Goal: Transaction & Acquisition: Purchase product/service

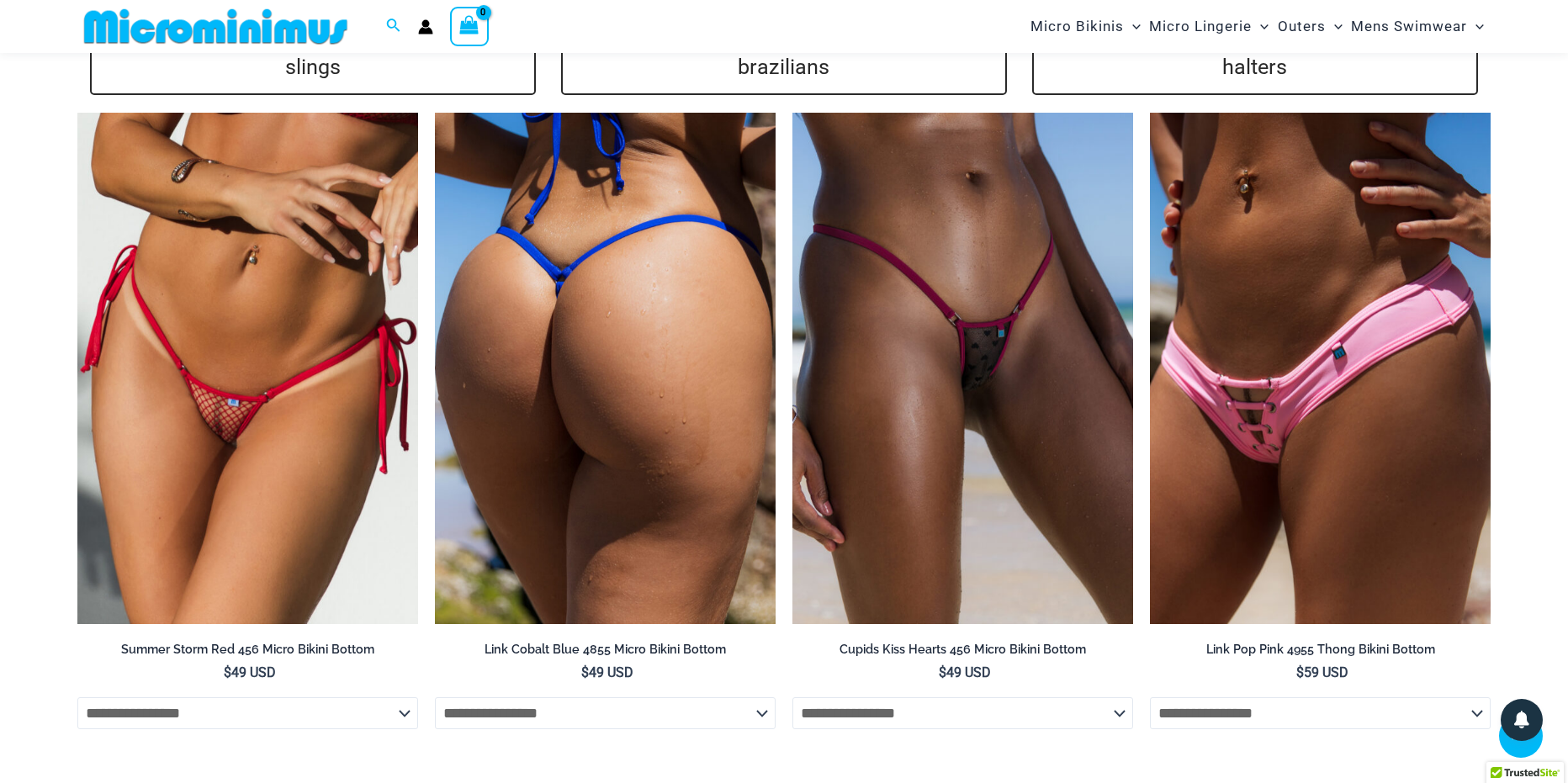
scroll to position [4278, 0]
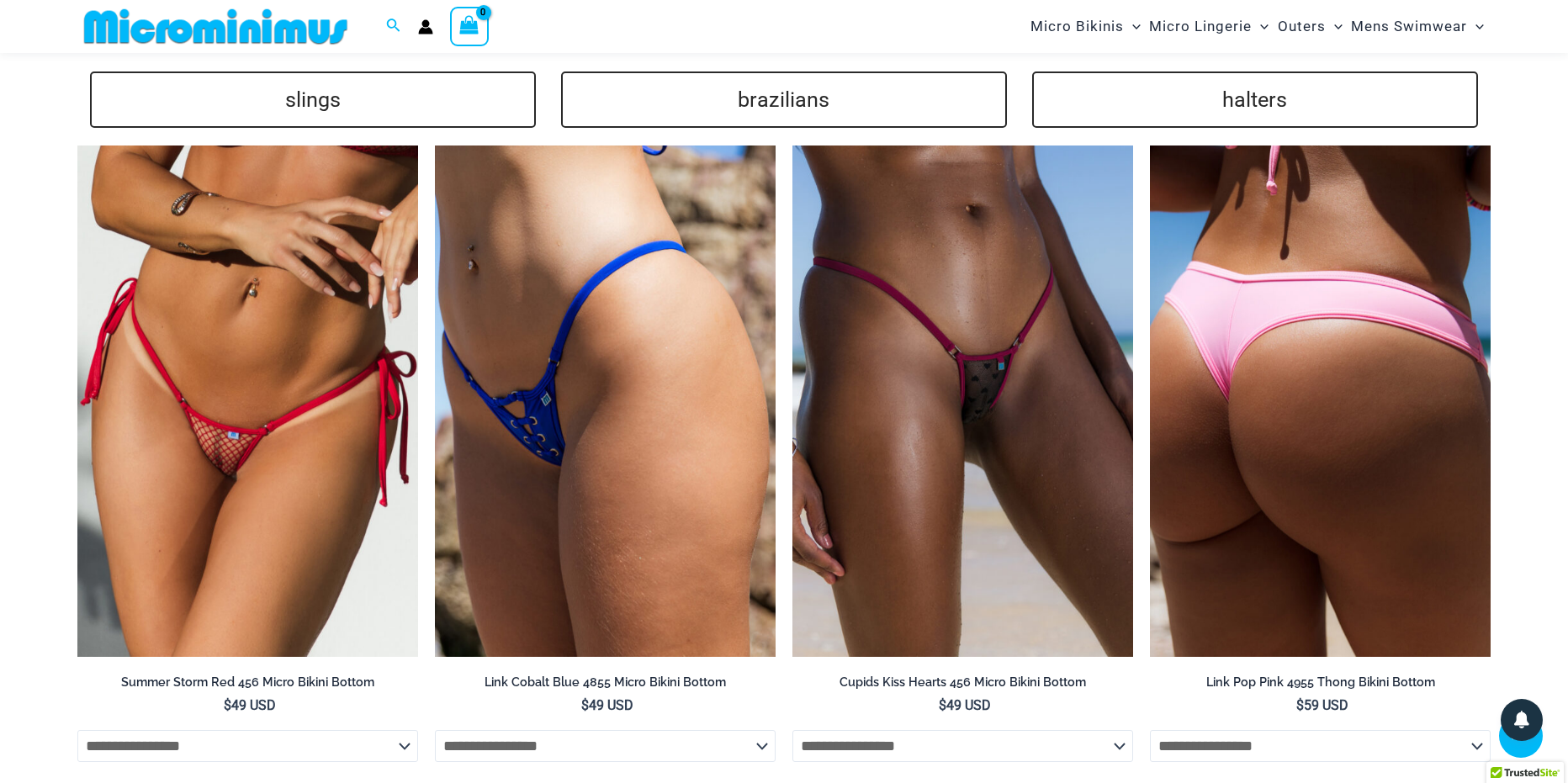
click at [1281, 452] on img at bounding box center [1319, 402] width 341 height 512
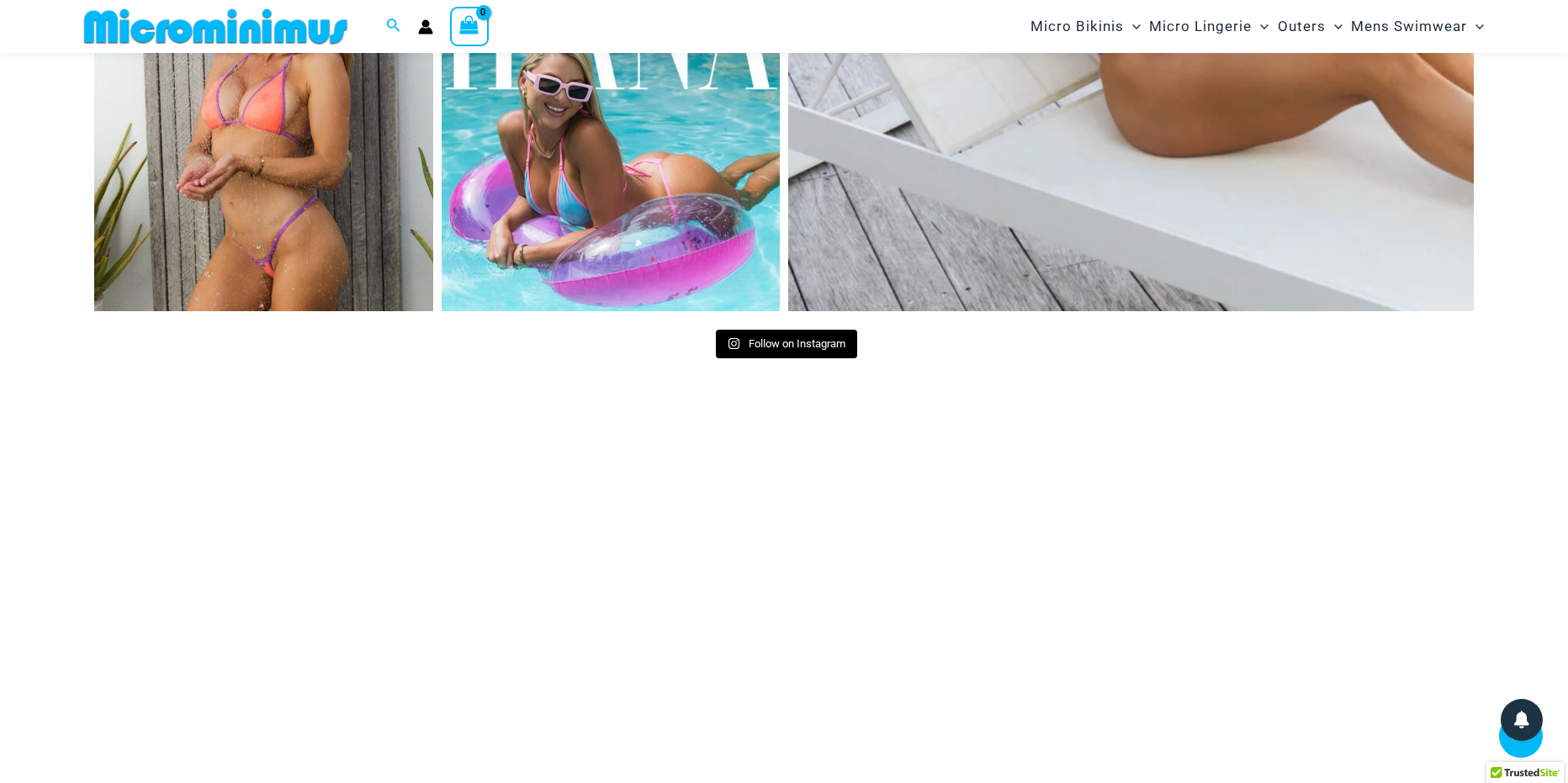
scroll to position [8485, 0]
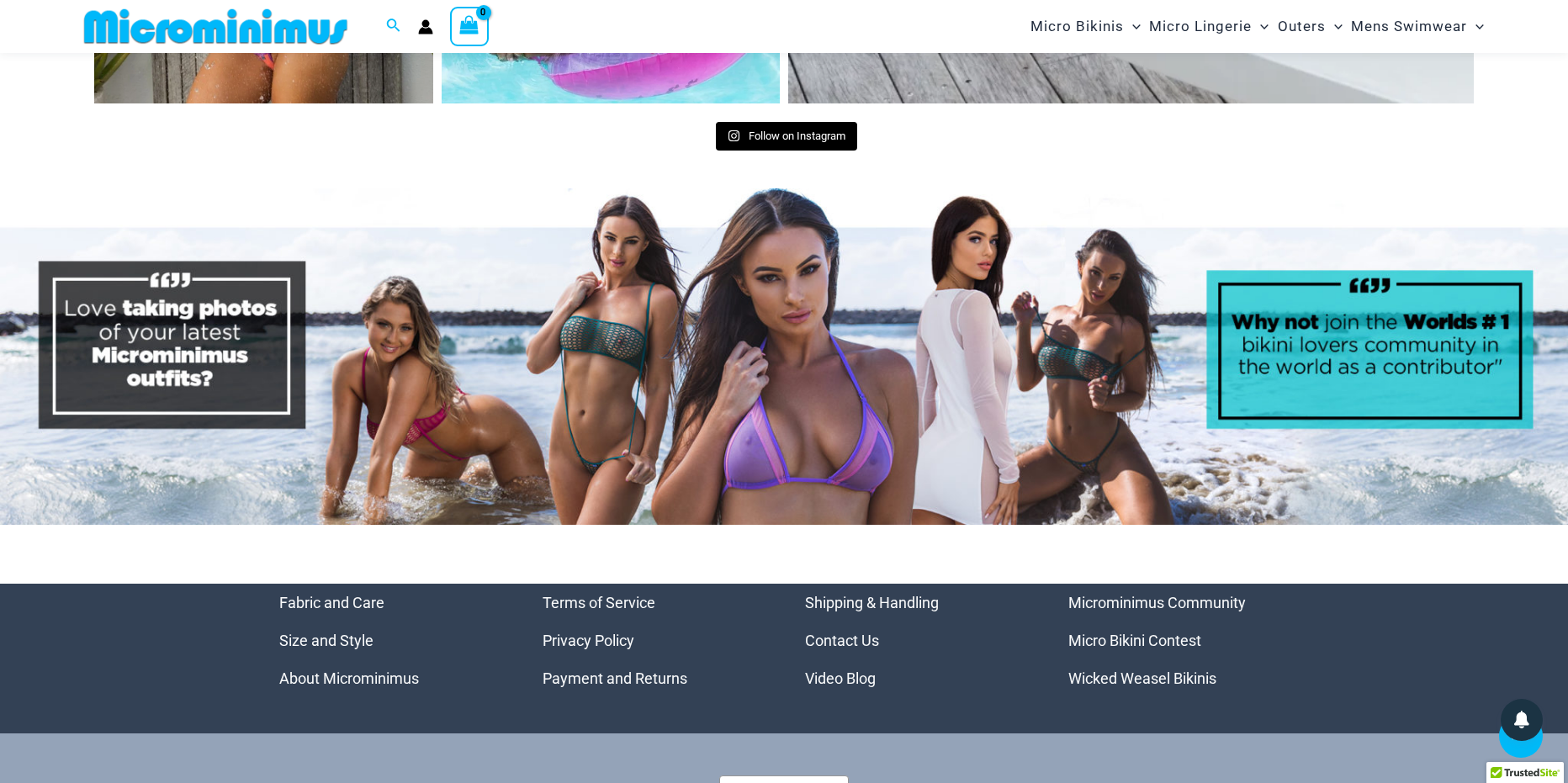
click at [148, 38] on img at bounding box center [216, 26] width 277 height 37
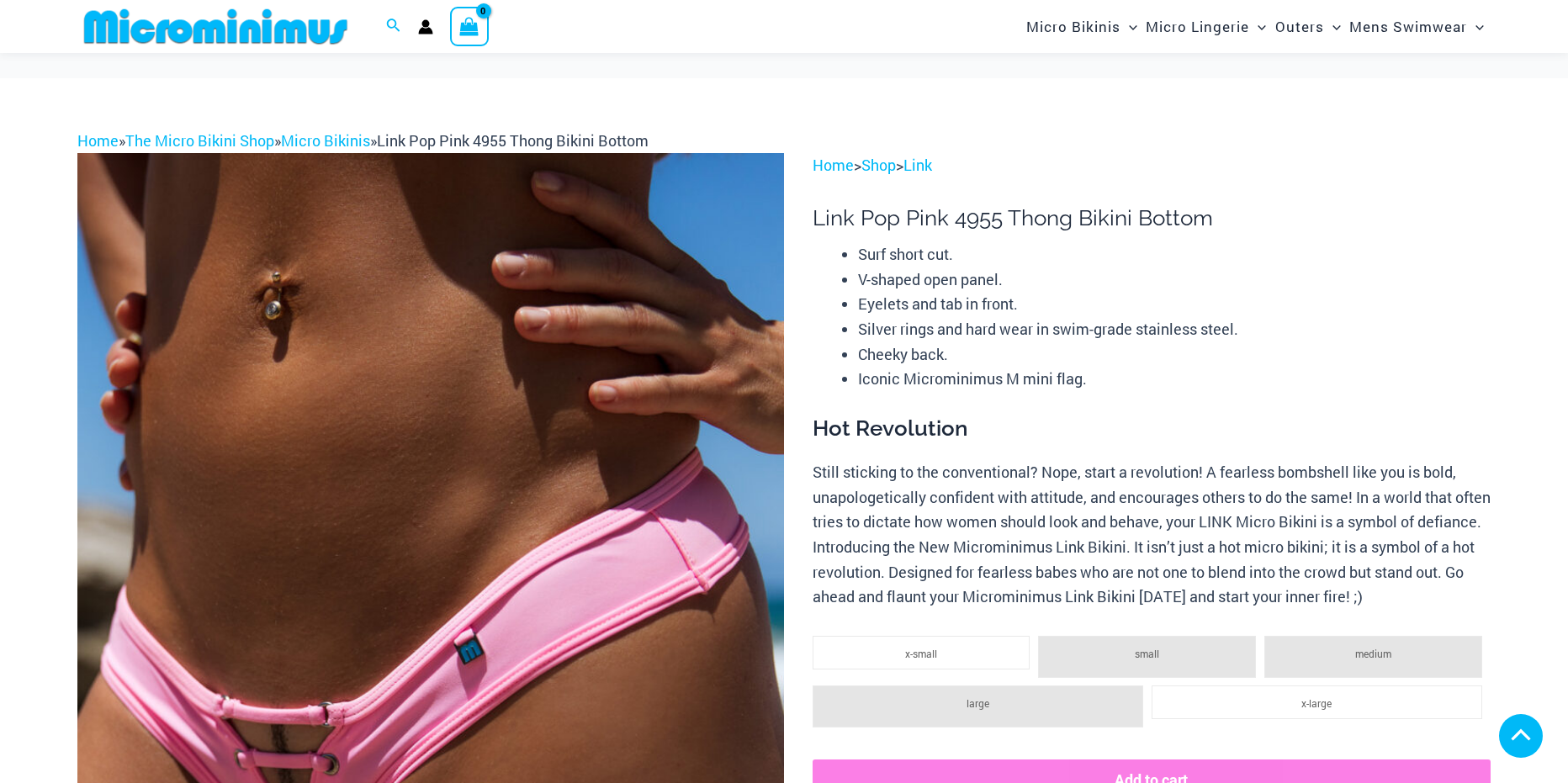
click at [378, 465] on img at bounding box center [431, 683] width 707 height 1061
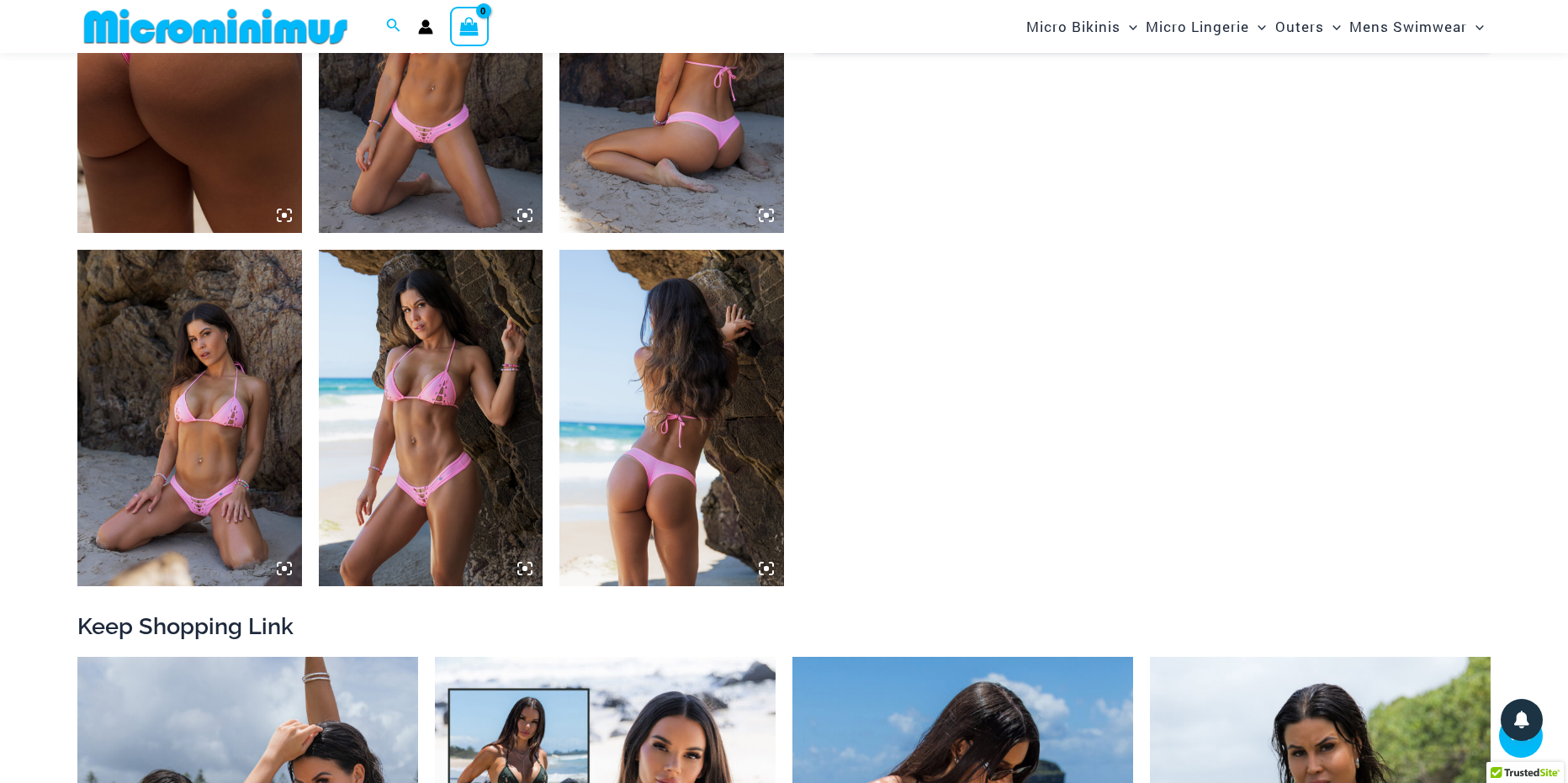
scroll to position [1343, 0]
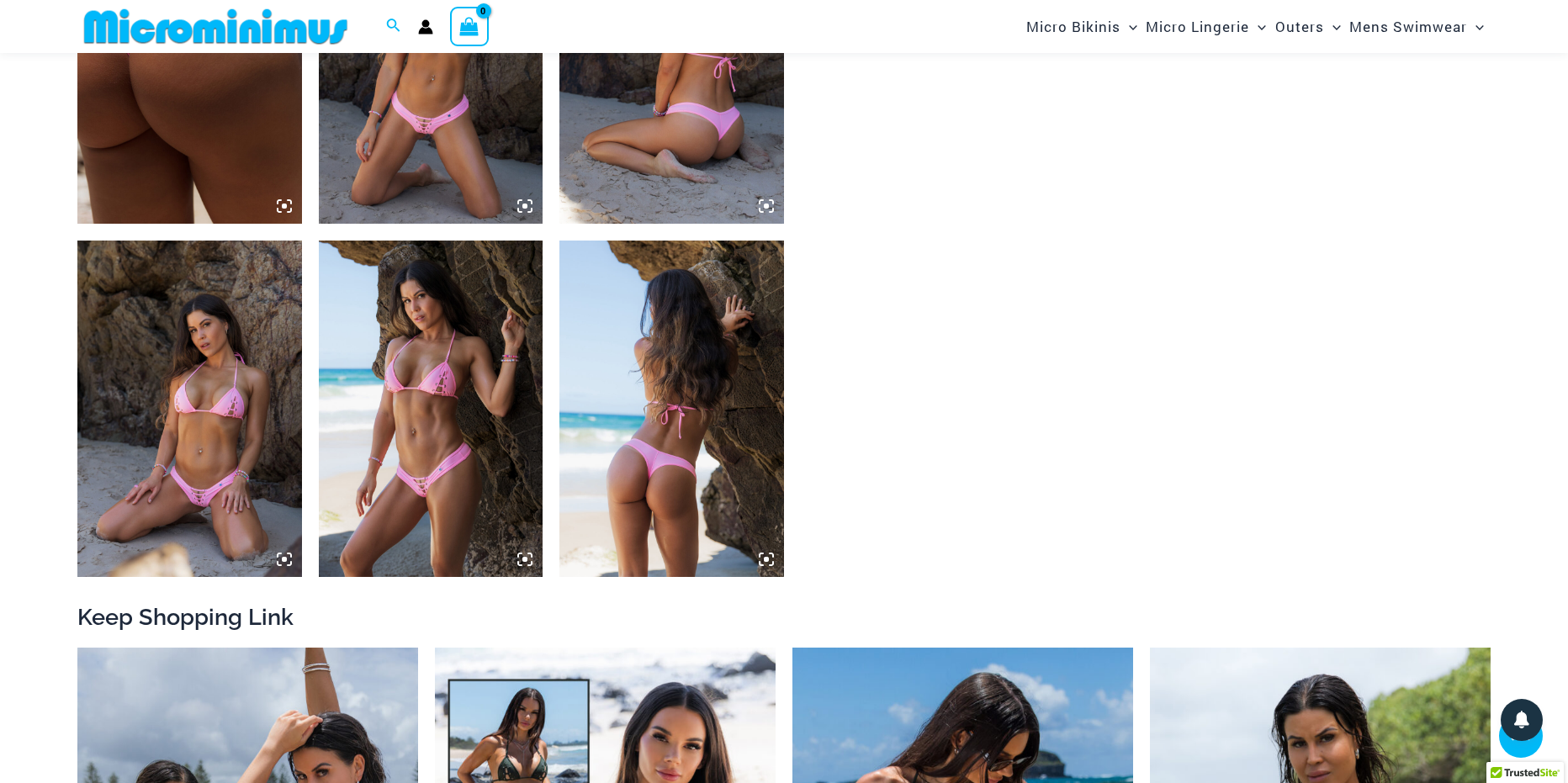
click at [241, 473] on img at bounding box center [190, 408] width 225 height 336
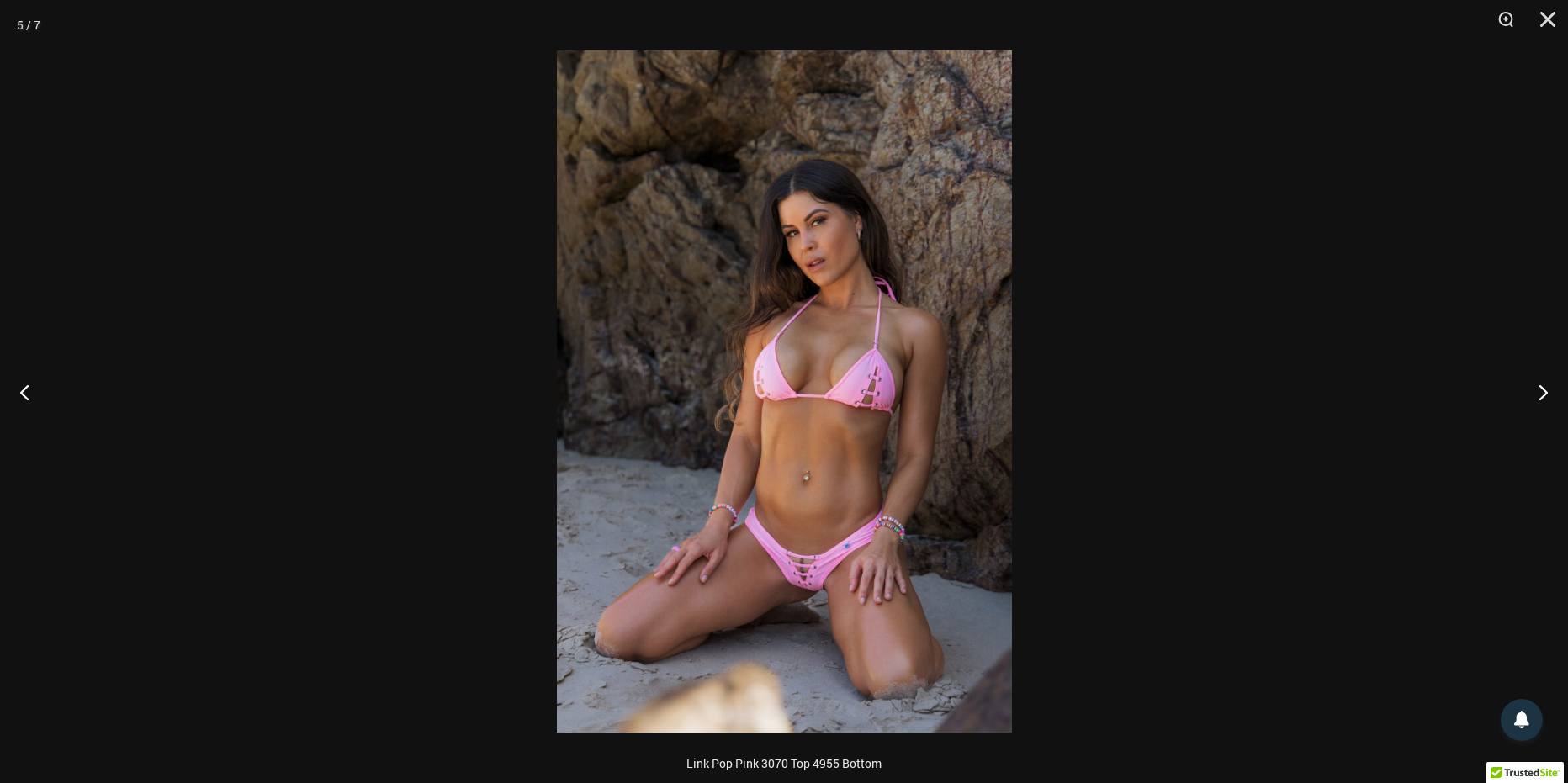
click at [696, 512] on img at bounding box center [784, 392] width 455 height 682
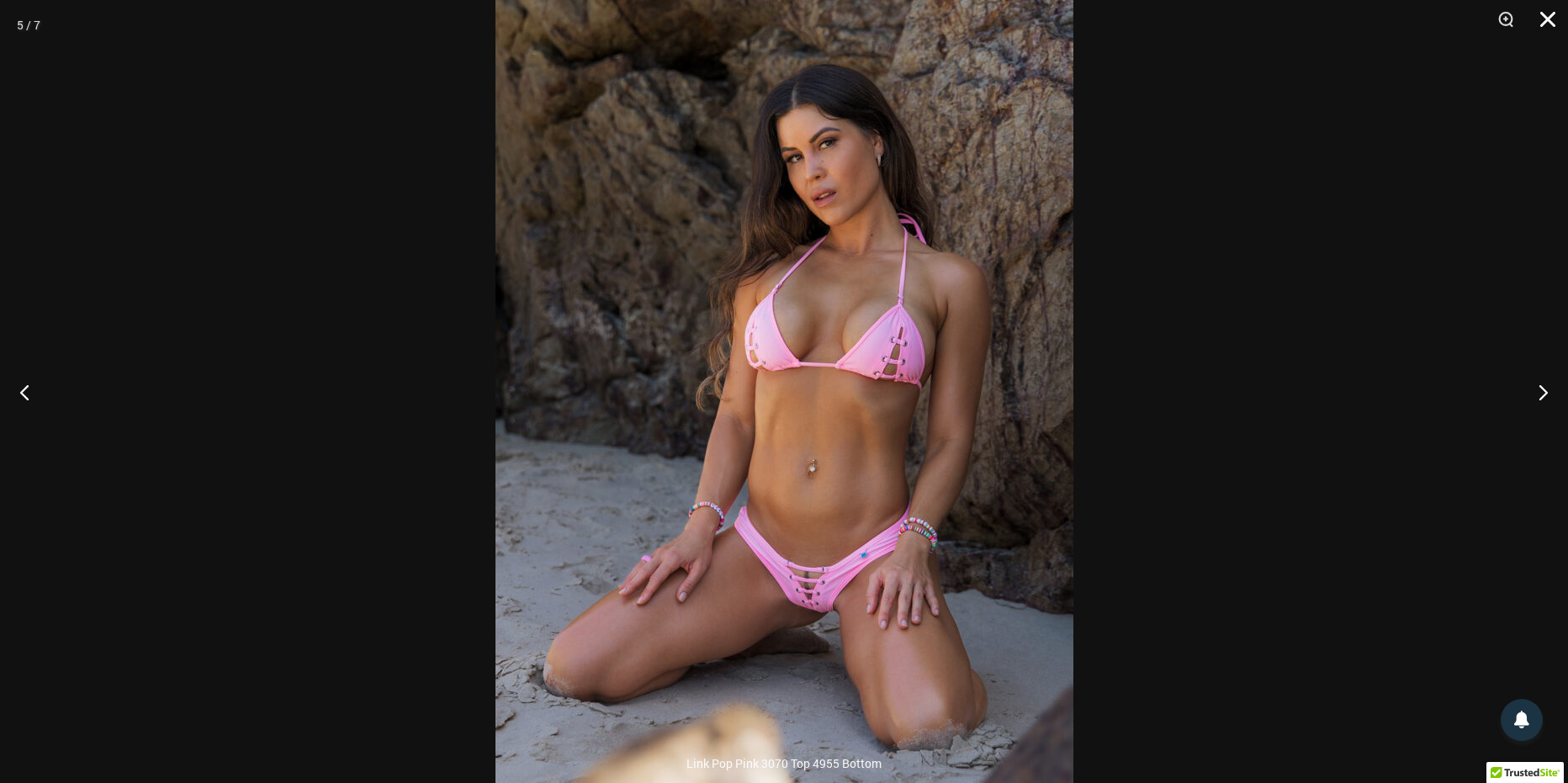
click at [1551, 18] on button "Close" at bounding box center [1542, 25] width 42 height 51
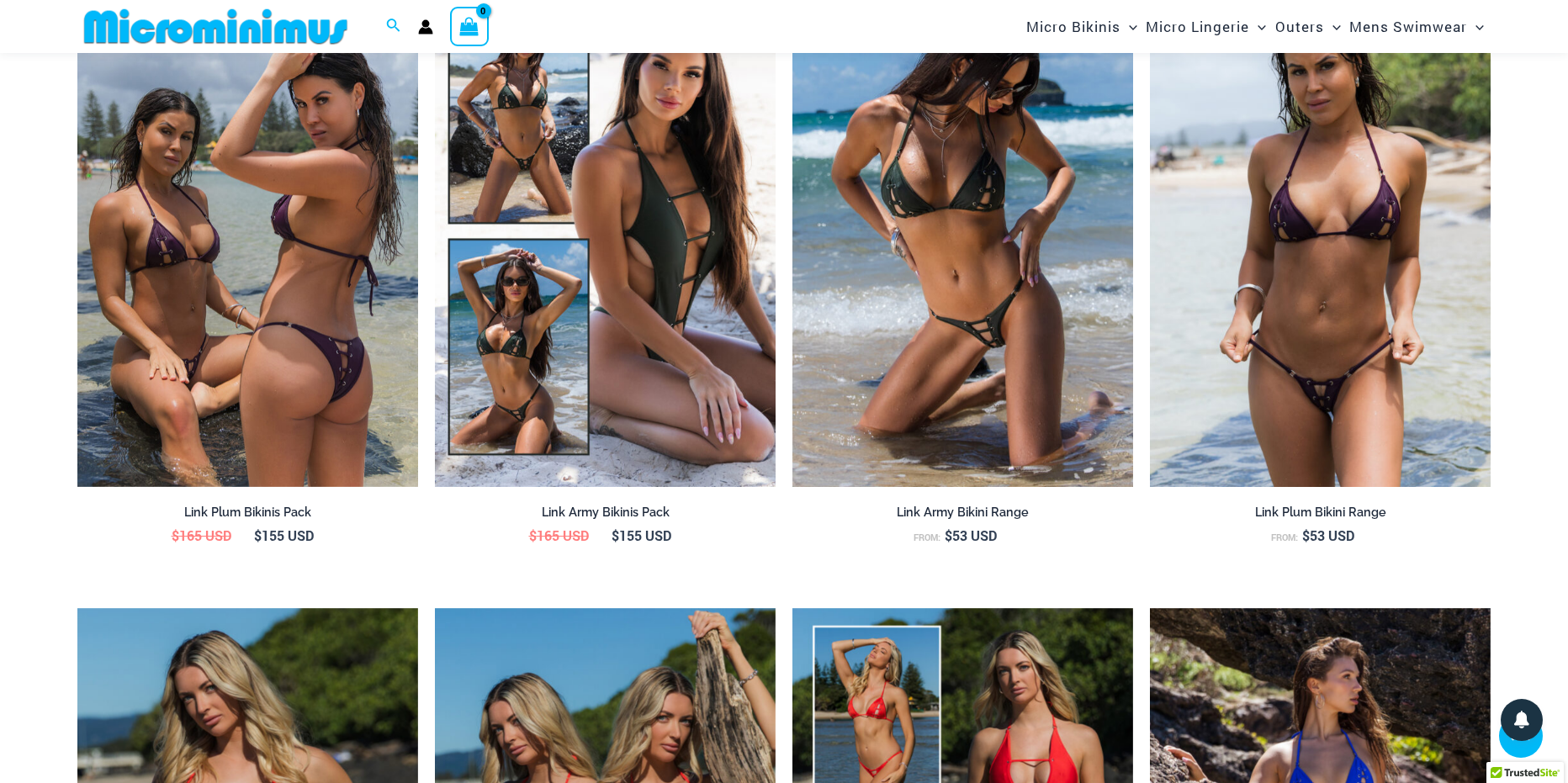
scroll to position [2017, 0]
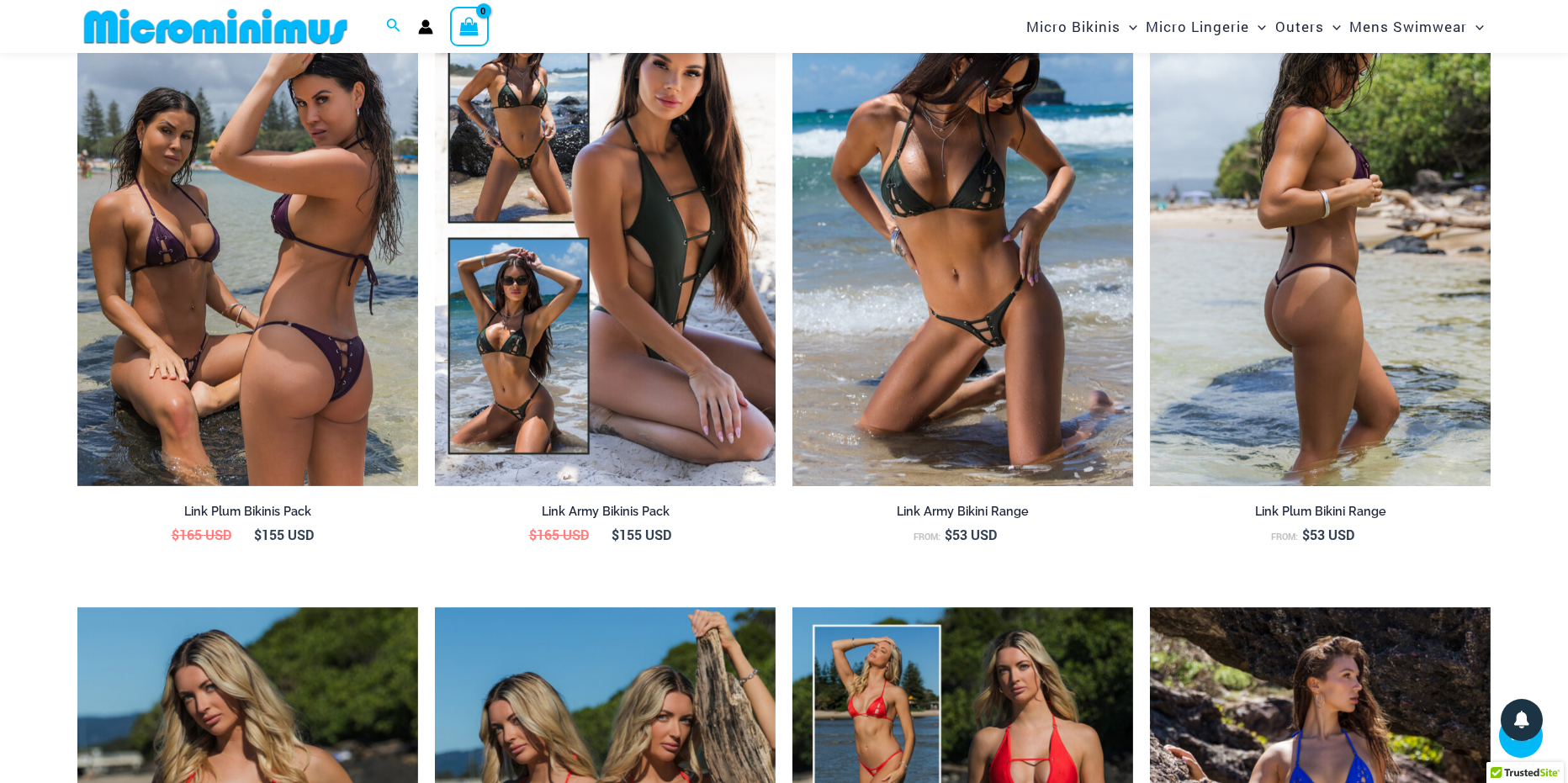
click at [1315, 378] on img at bounding box center [1319, 231] width 341 height 512
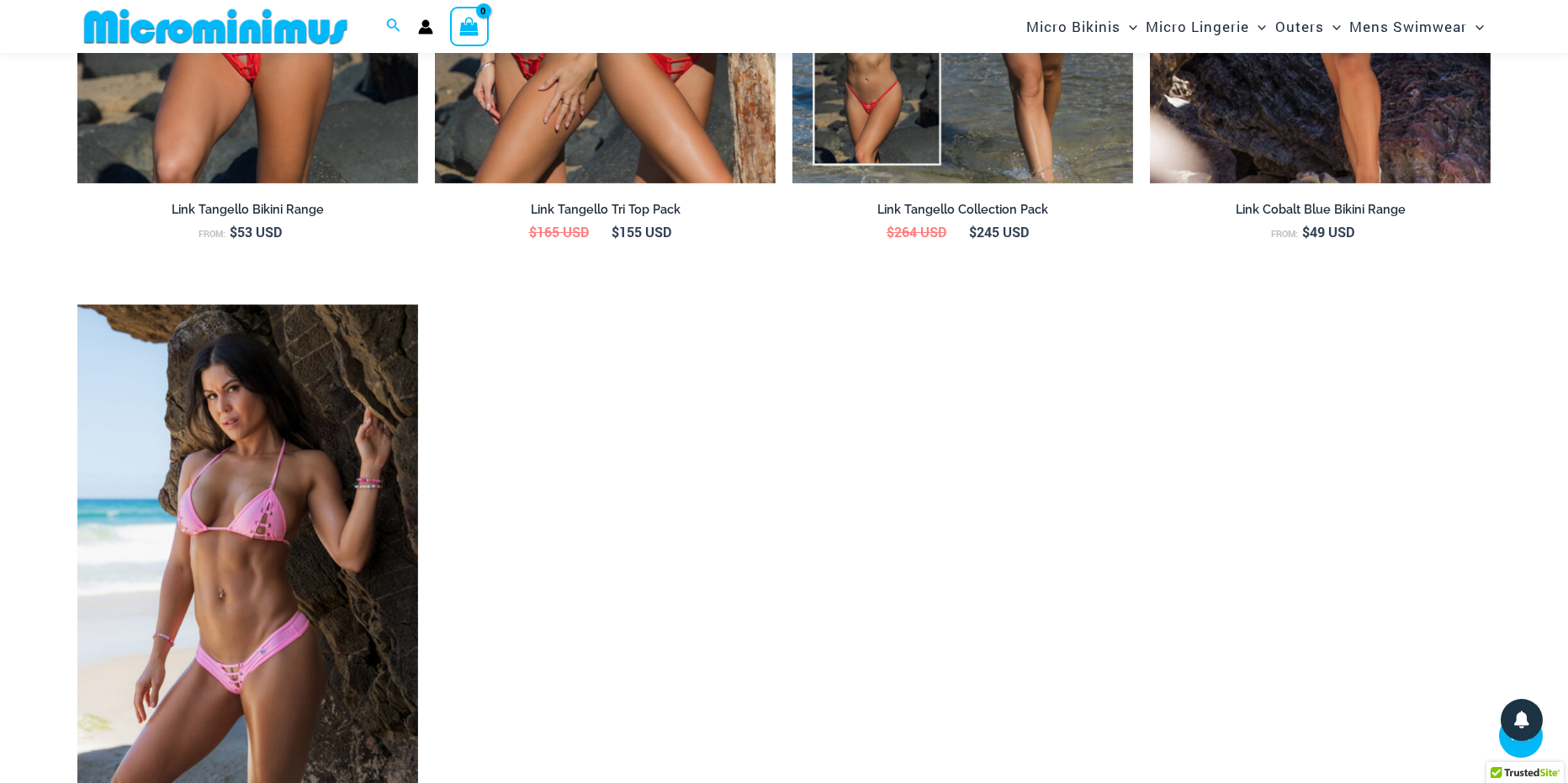
scroll to position [3026, 0]
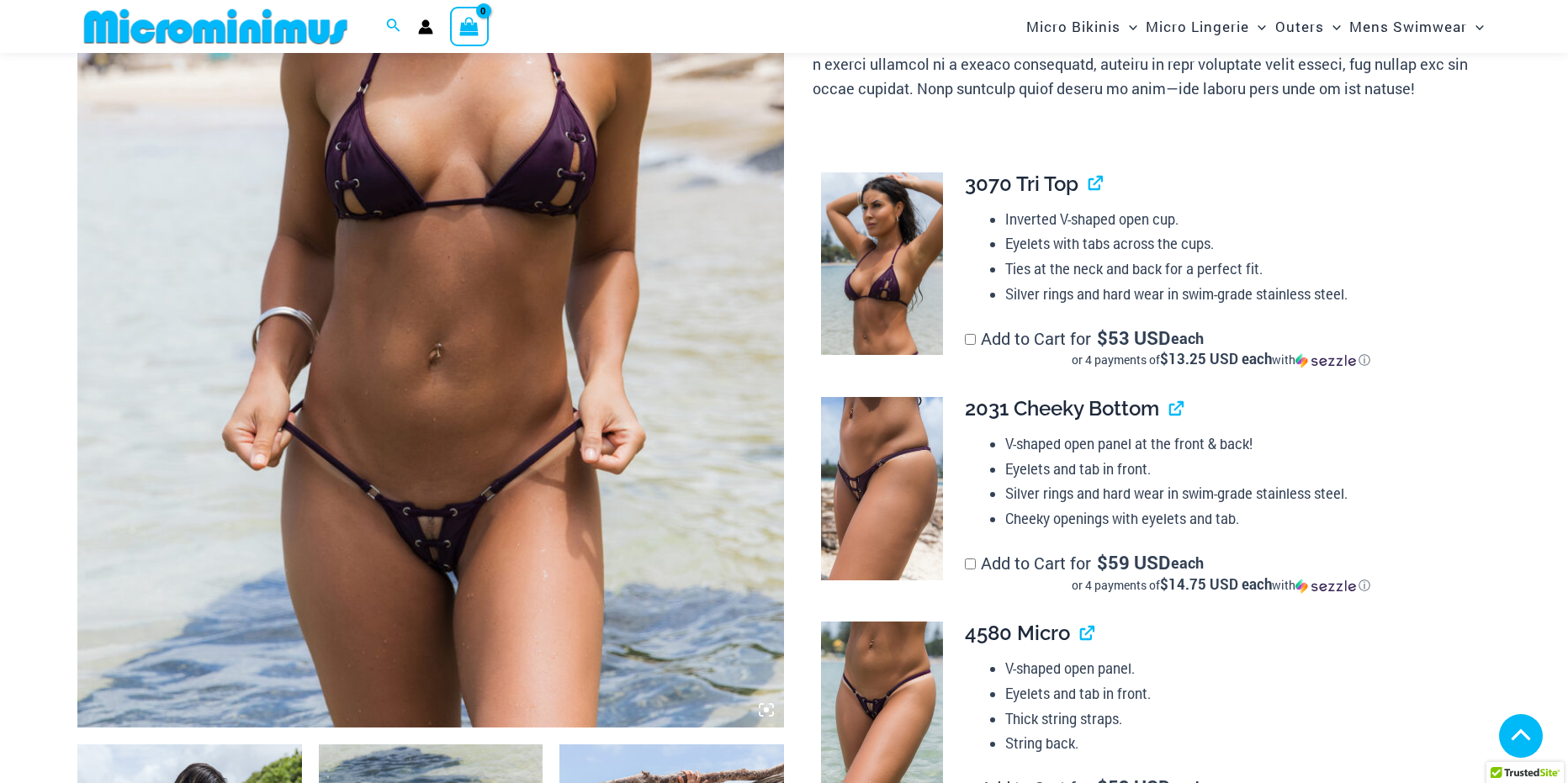
scroll to position [495, 0]
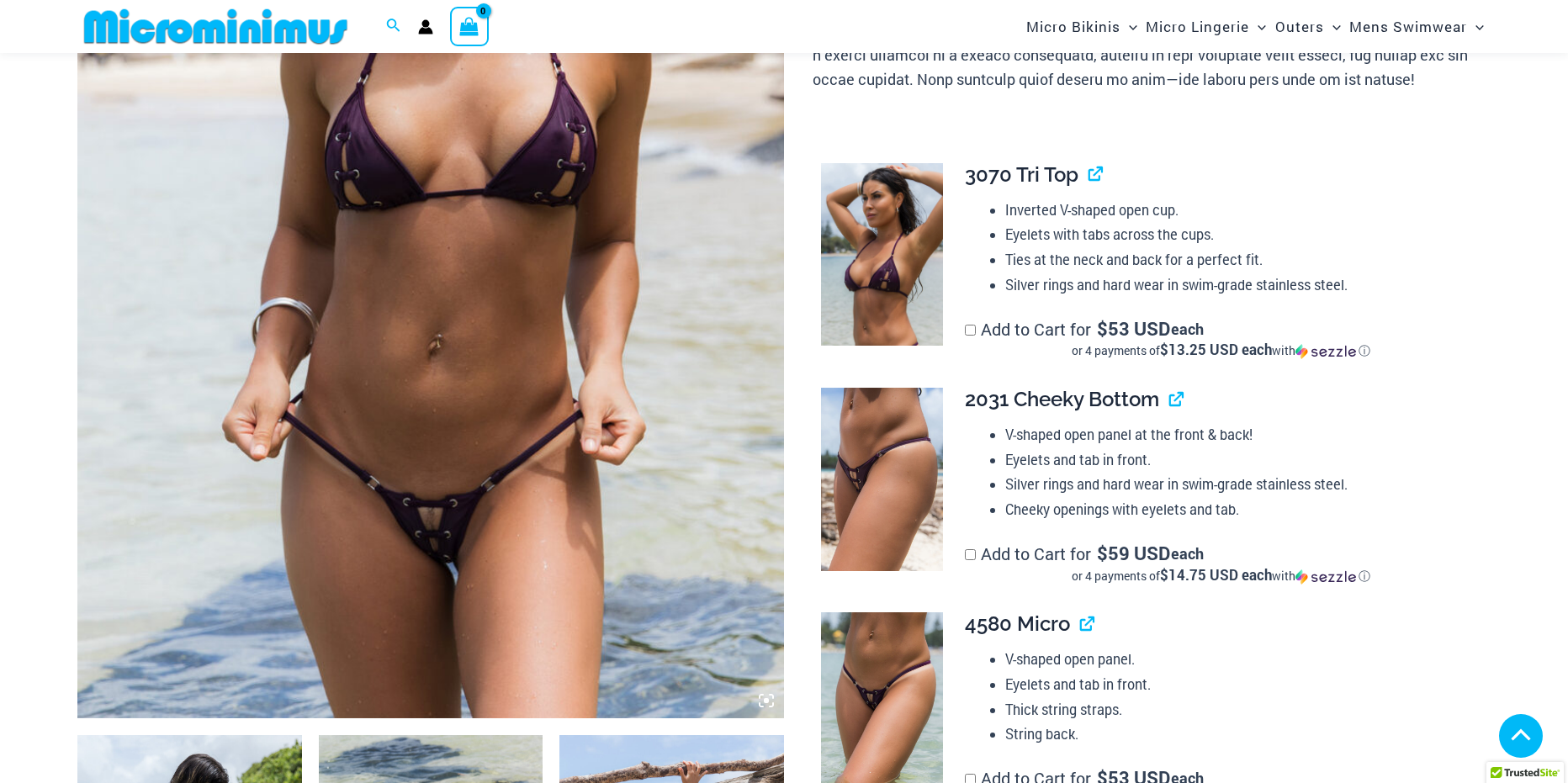
click at [393, 511] on img at bounding box center [431, 188] width 707 height 1061
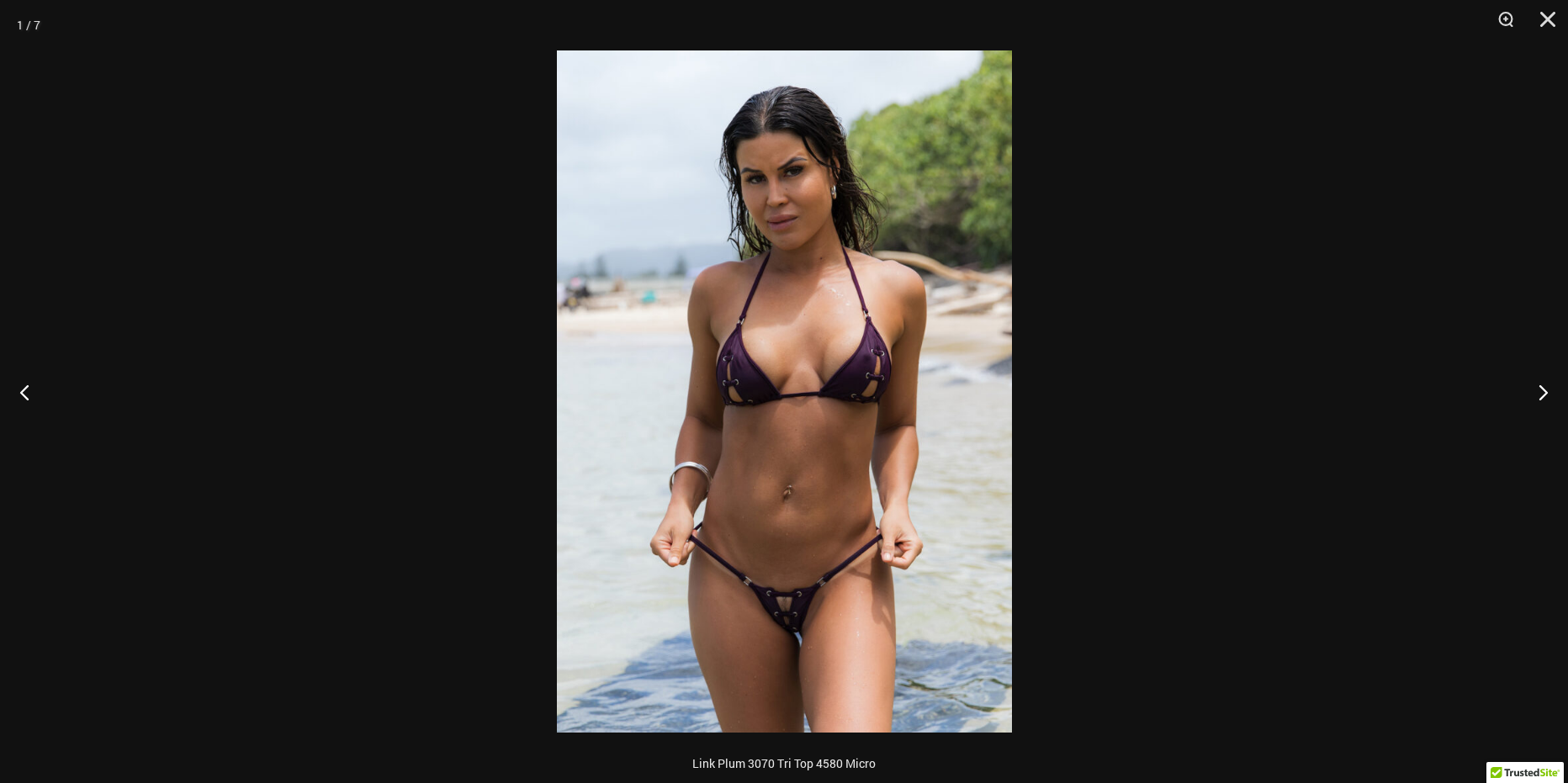
click at [734, 500] on img at bounding box center [784, 392] width 455 height 682
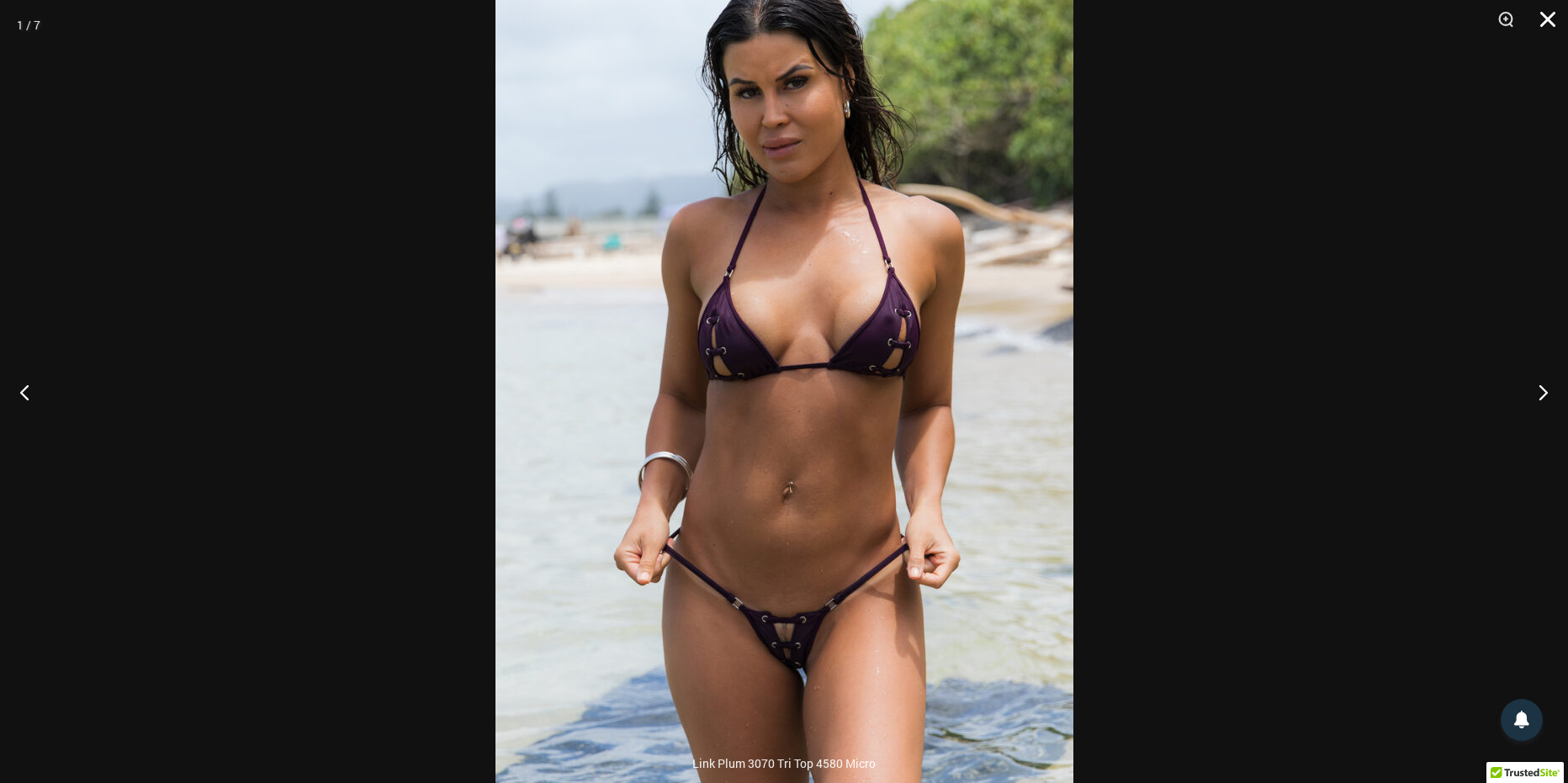
click at [1540, 26] on button "Close" at bounding box center [1542, 25] width 42 height 51
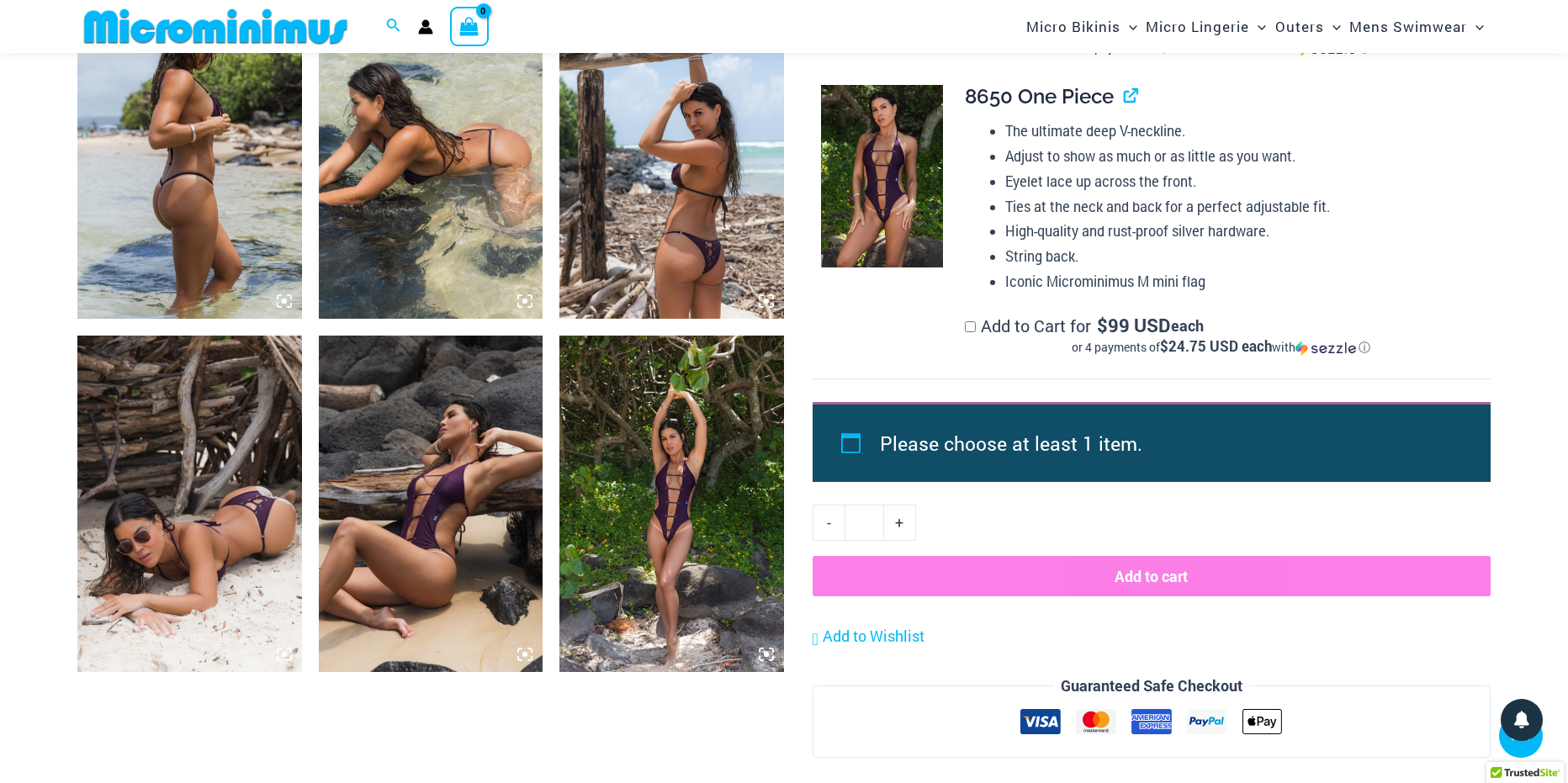
scroll to position [1252, 0]
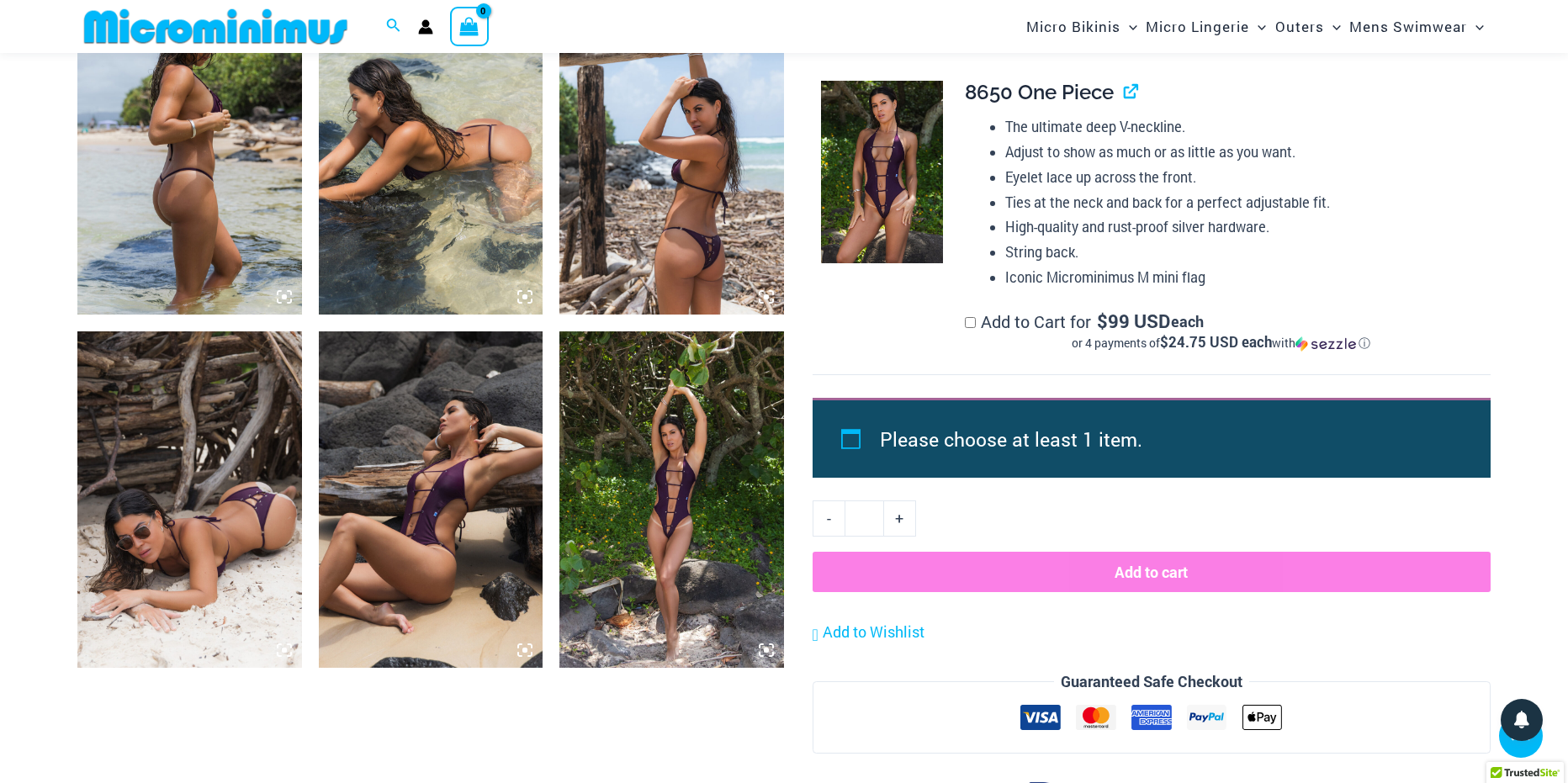
click at [728, 492] on img at bounding box center [671, 500] width 225 height 336
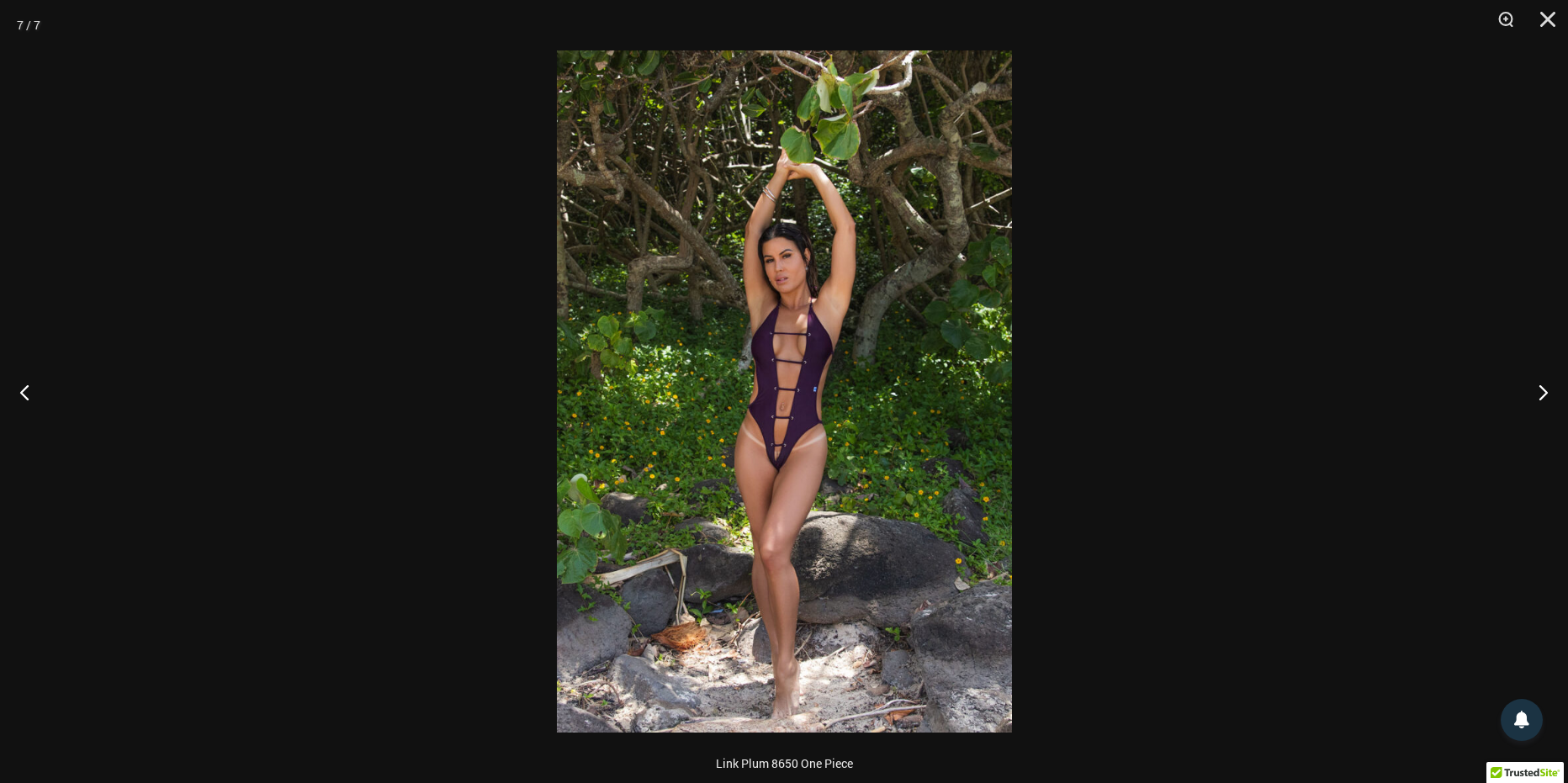
click at [801, 466] on img at bounding box center [784, 392] width 455 height 682
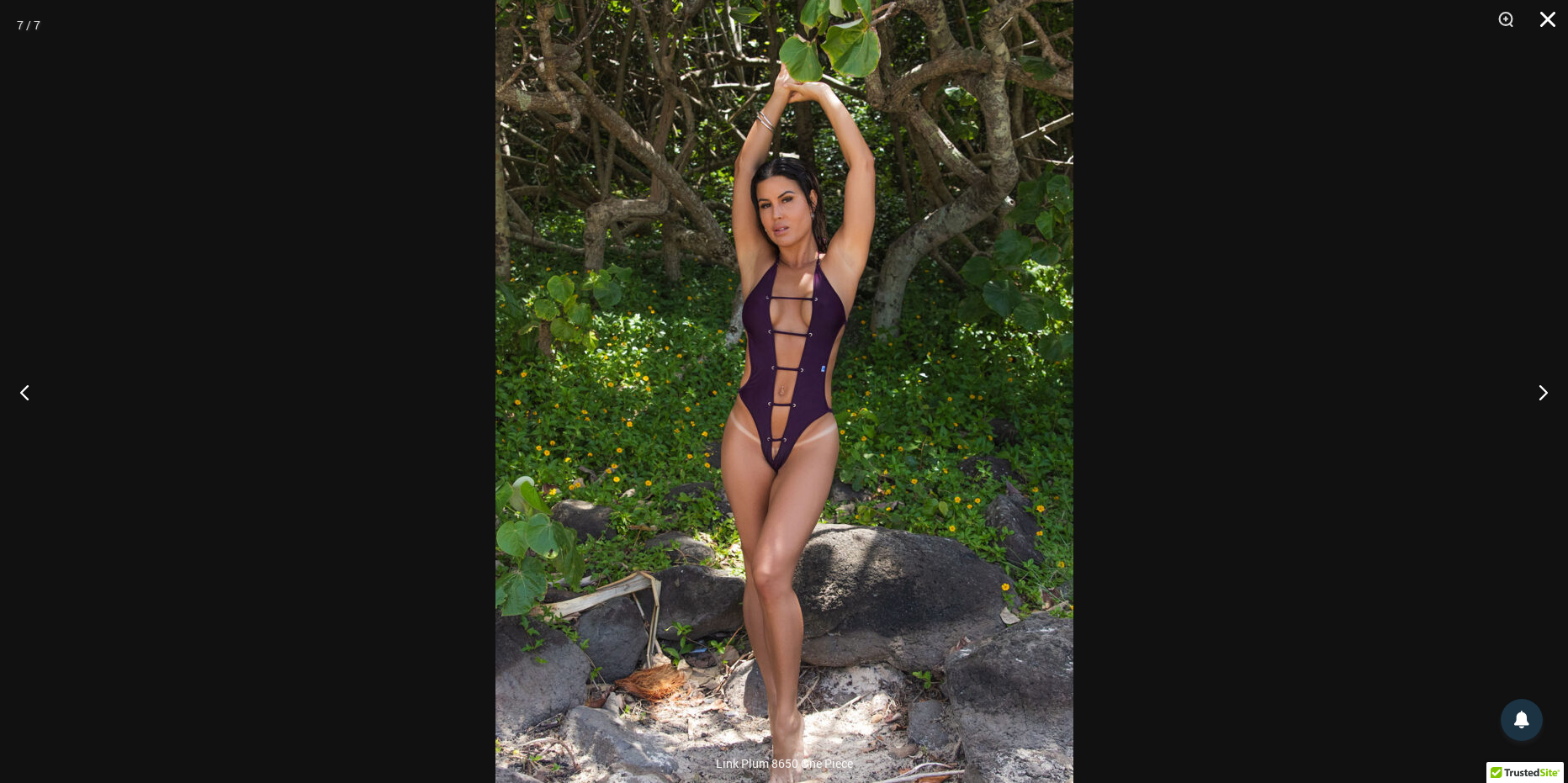
click at [1541, 17] on button "Close" at bounding box center [1542, 25] width 42 height 51
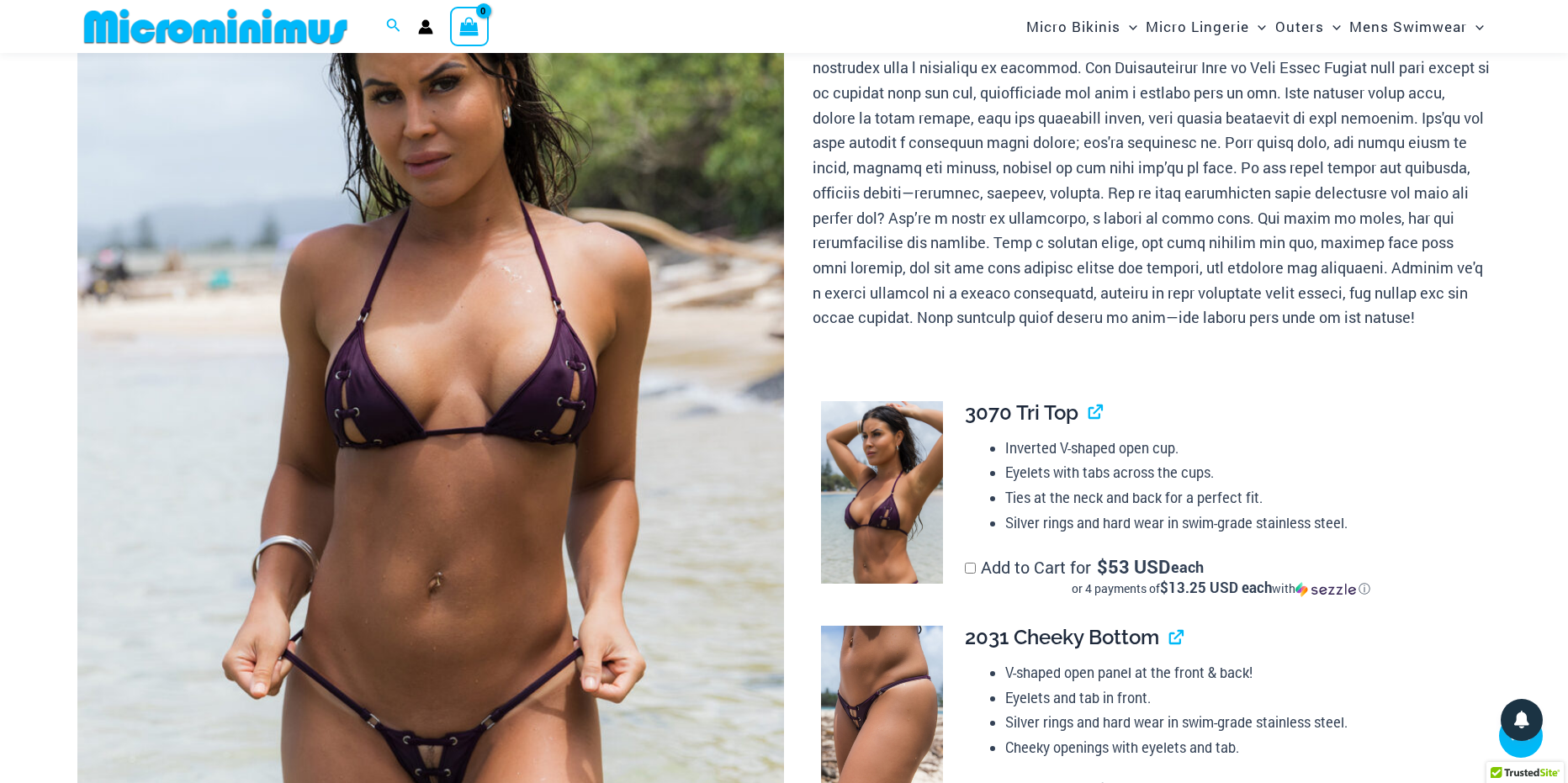
scroll to position [242, 0]
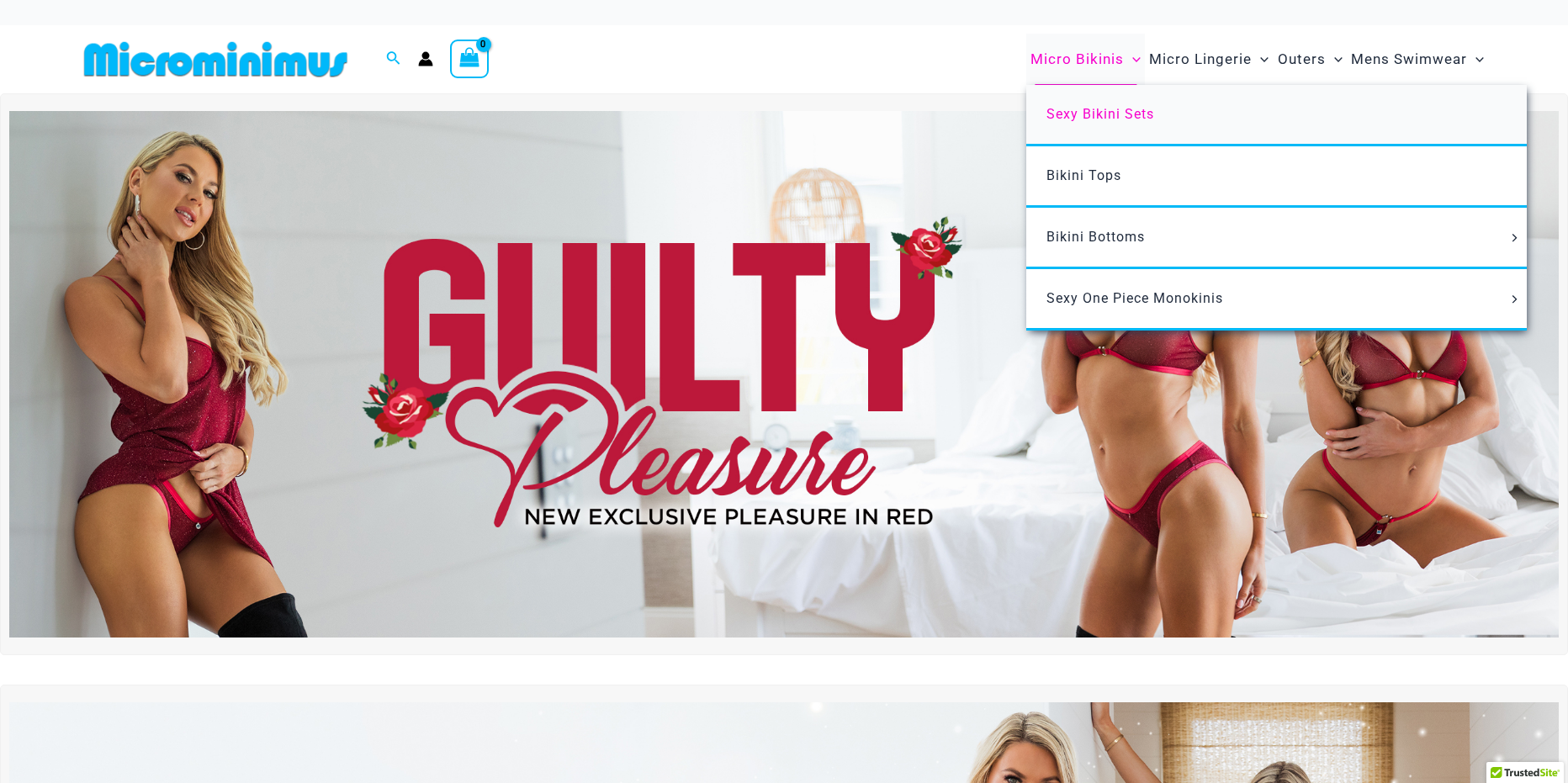
click at [1072, 114] on span "Sexy Bikini Sets" at bounding box center [1100, 113] width 108 height 16
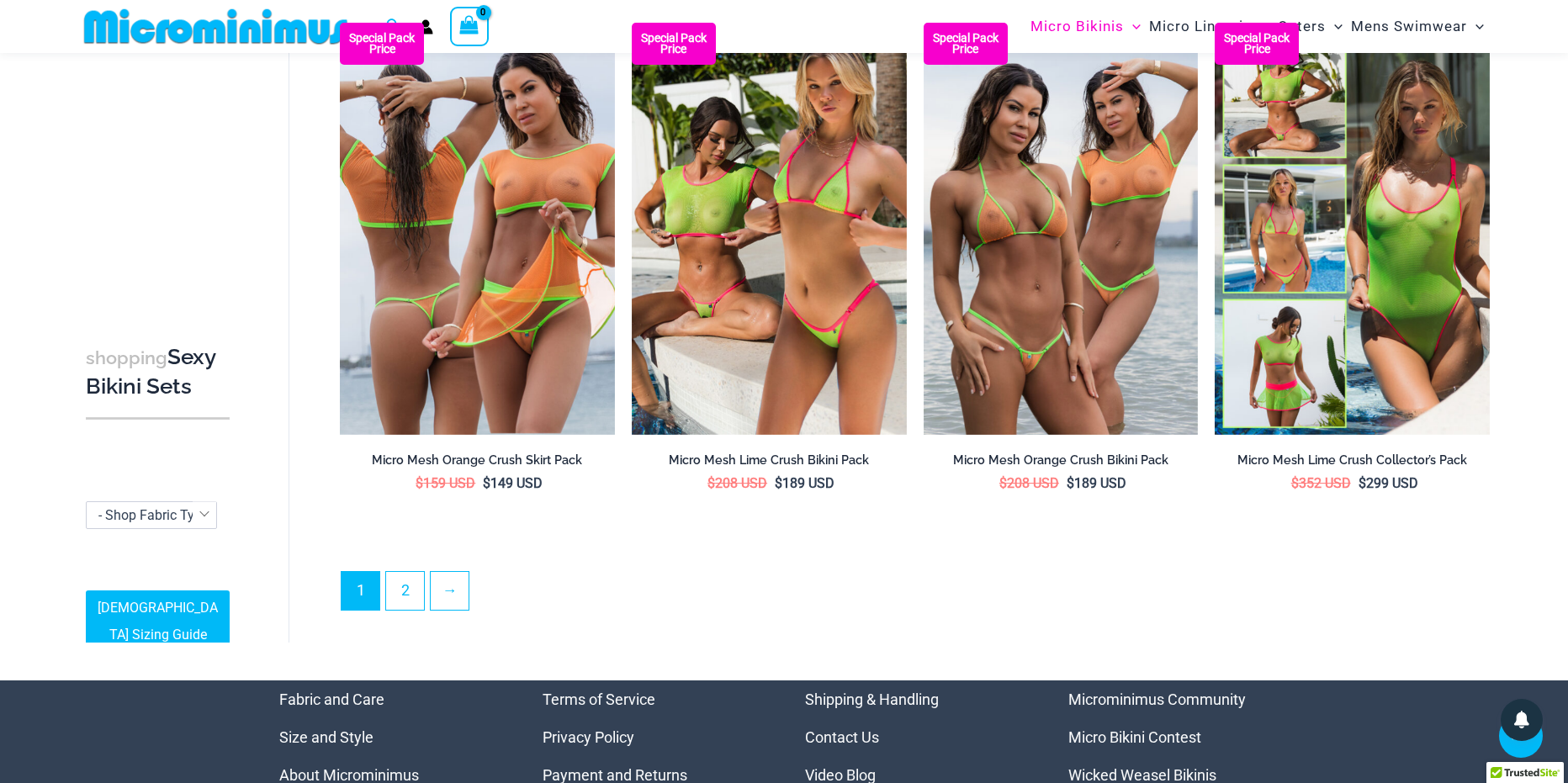
scroll to position [4026, 0]
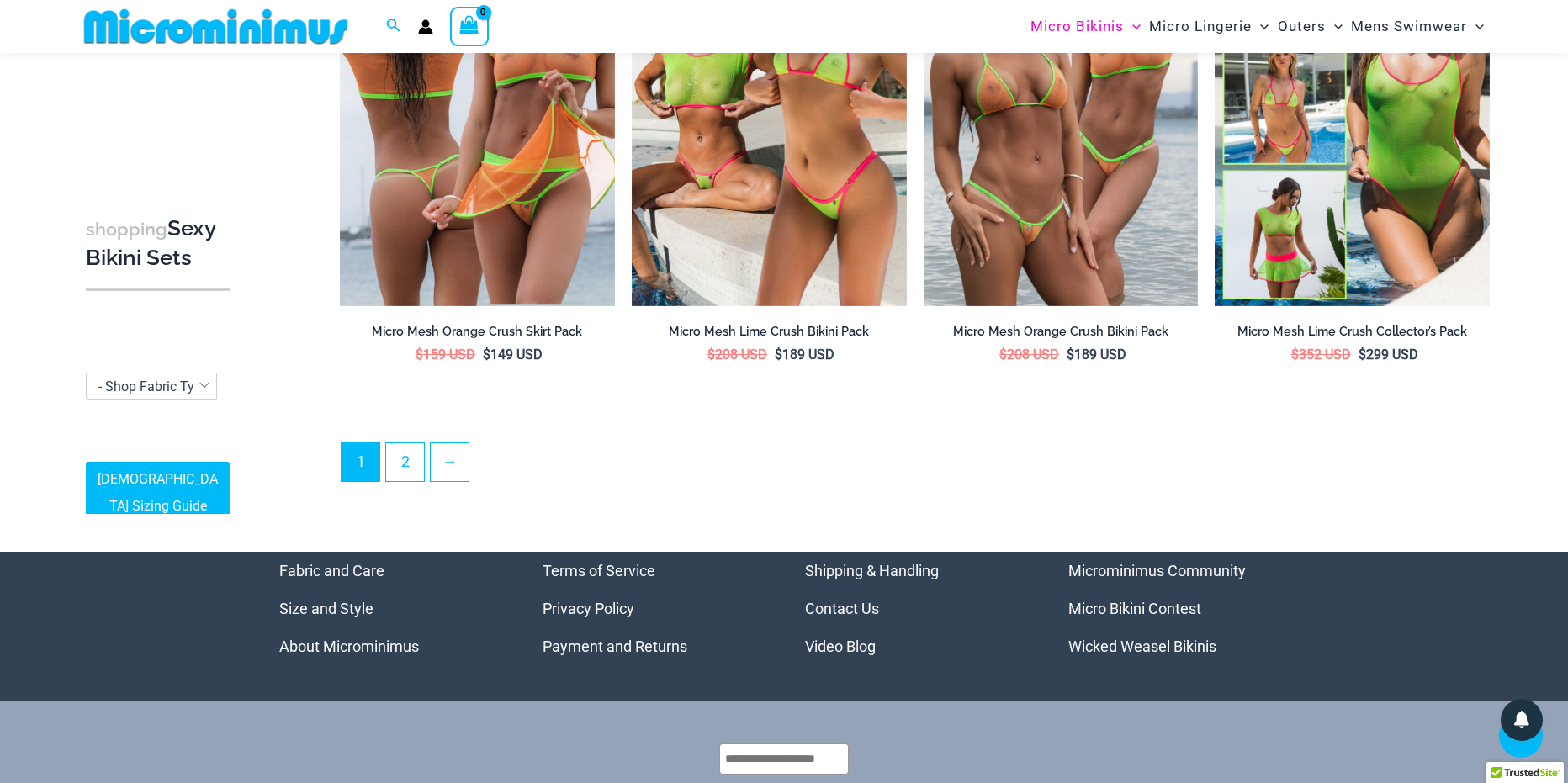
click at [410, 479] on ul "1 2 →" at bounding box center [915, 467] width 1148 height 49
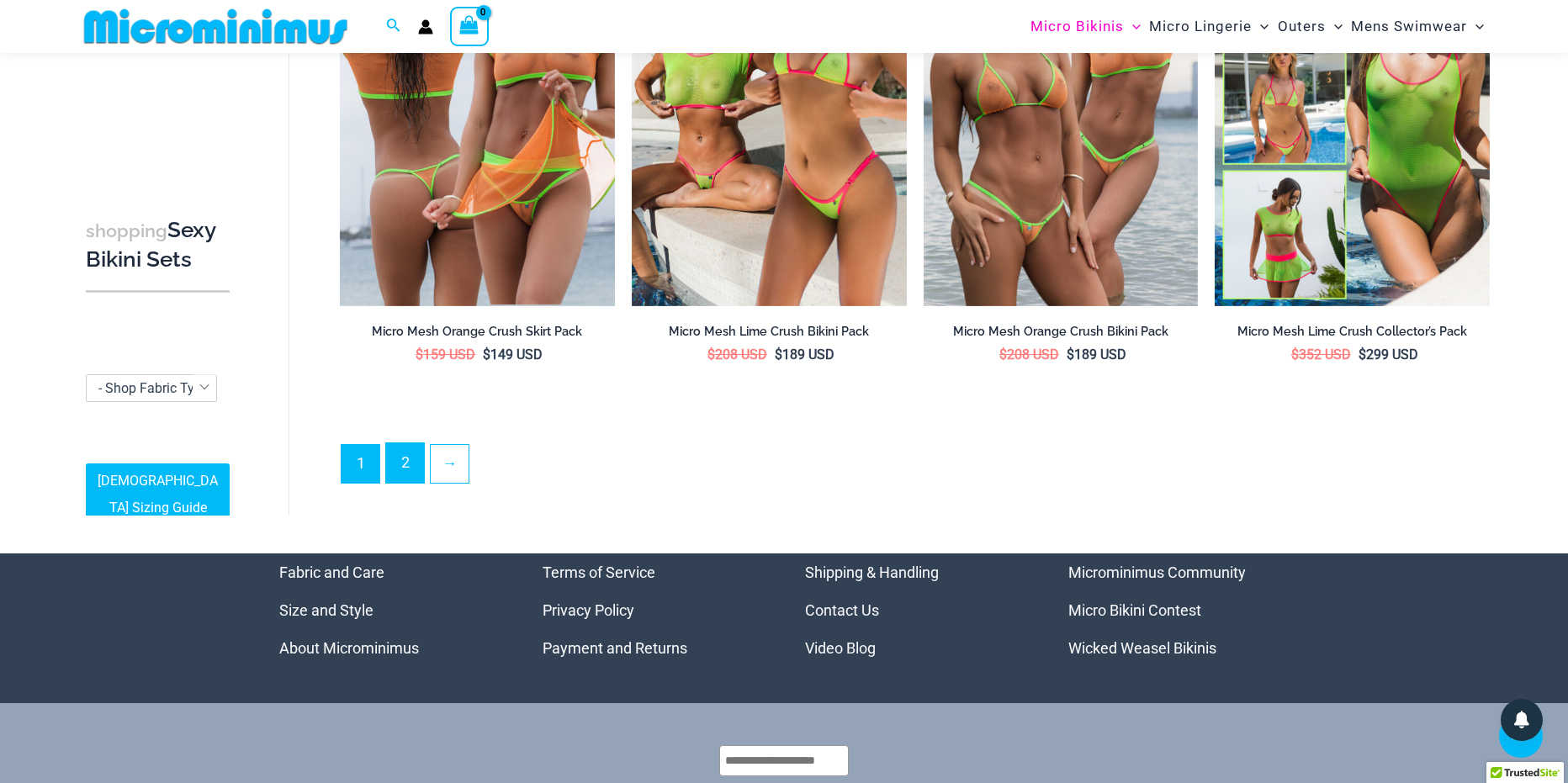
click at [409, 473] on link "2" at bounding box center [404, 463] width 37 height 39
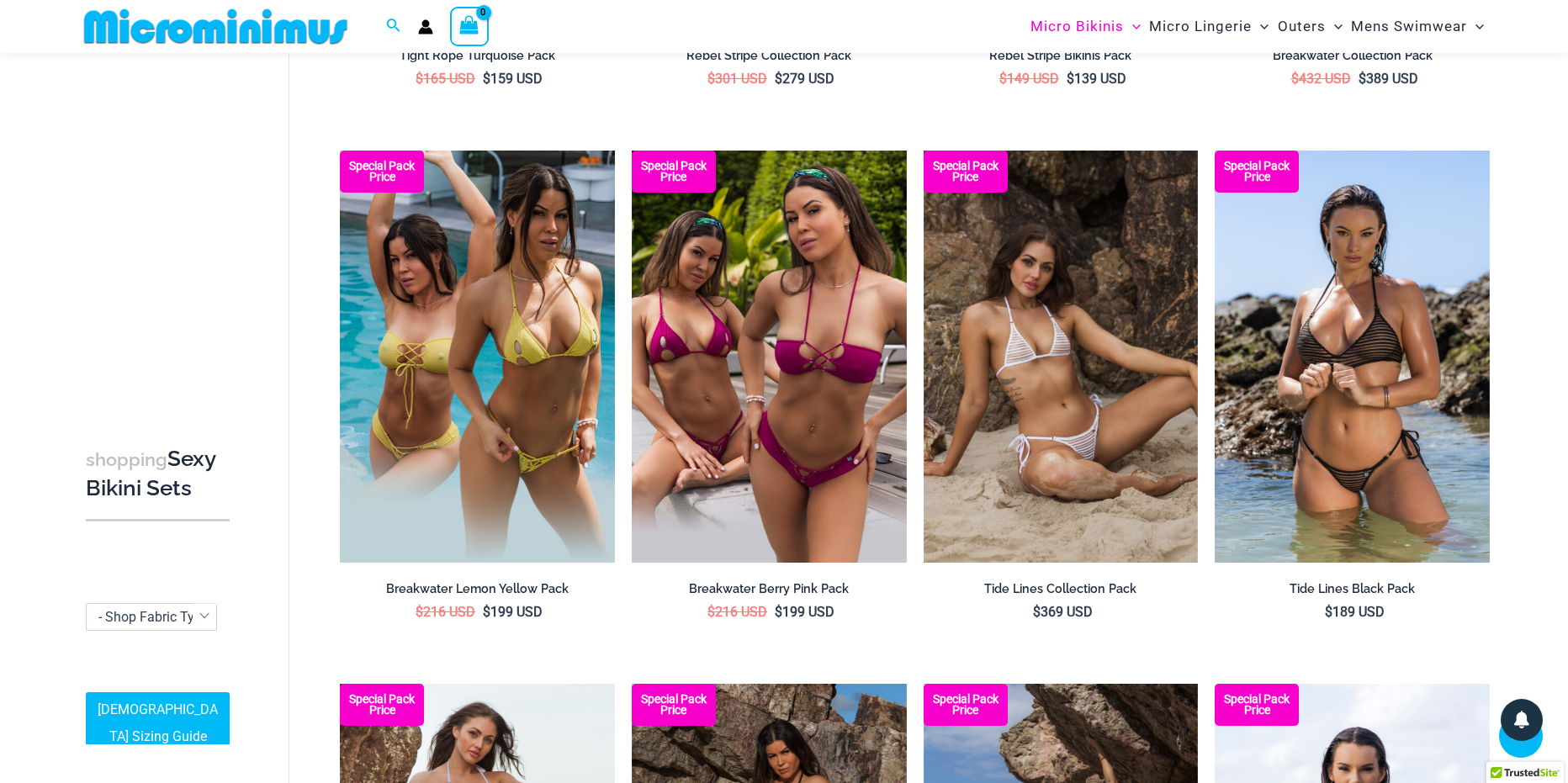
scroll to position [1654, 0]
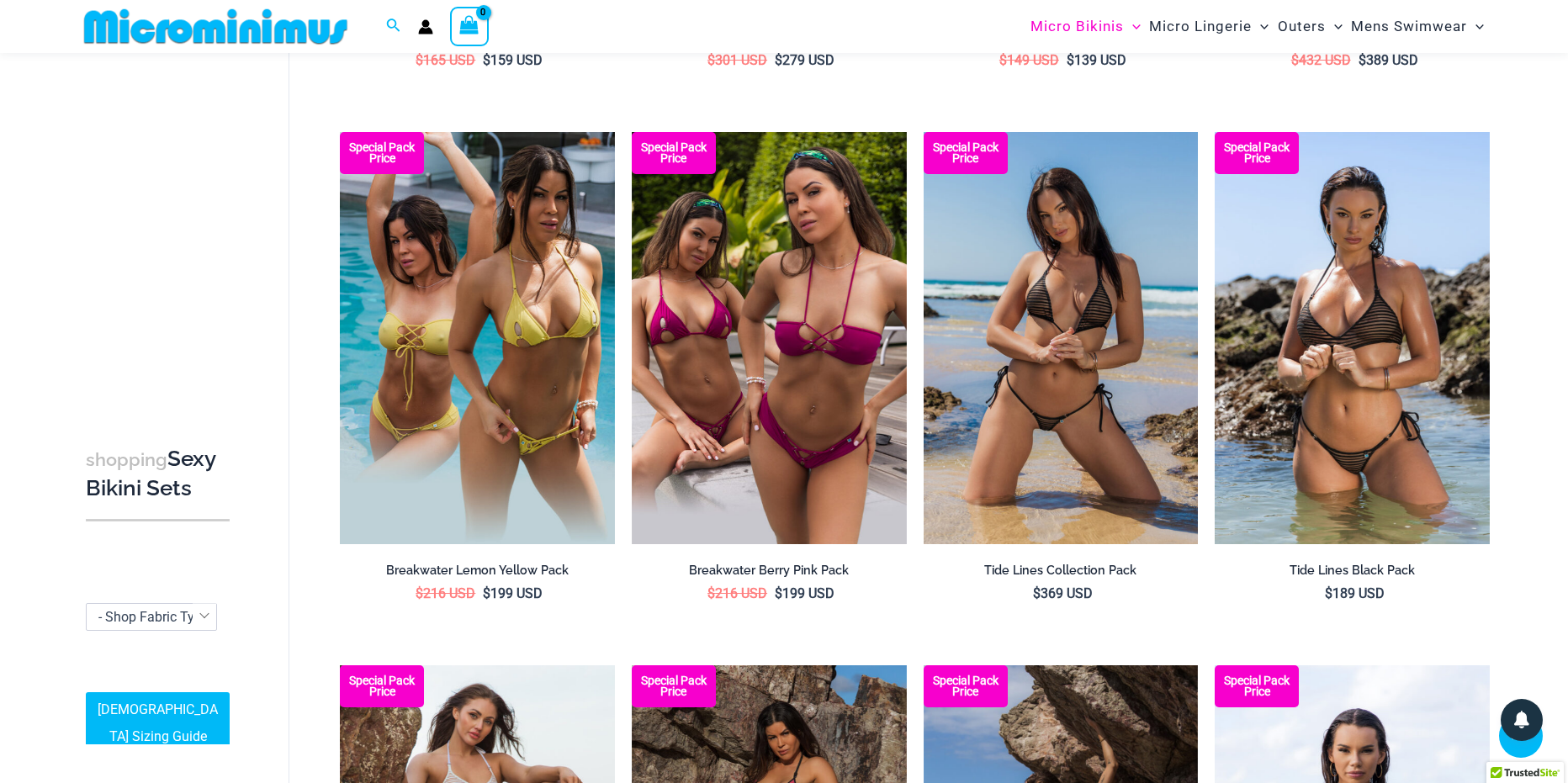
click at [1162, 518] on img at bounding box center [1061, 338] width 275 height 412
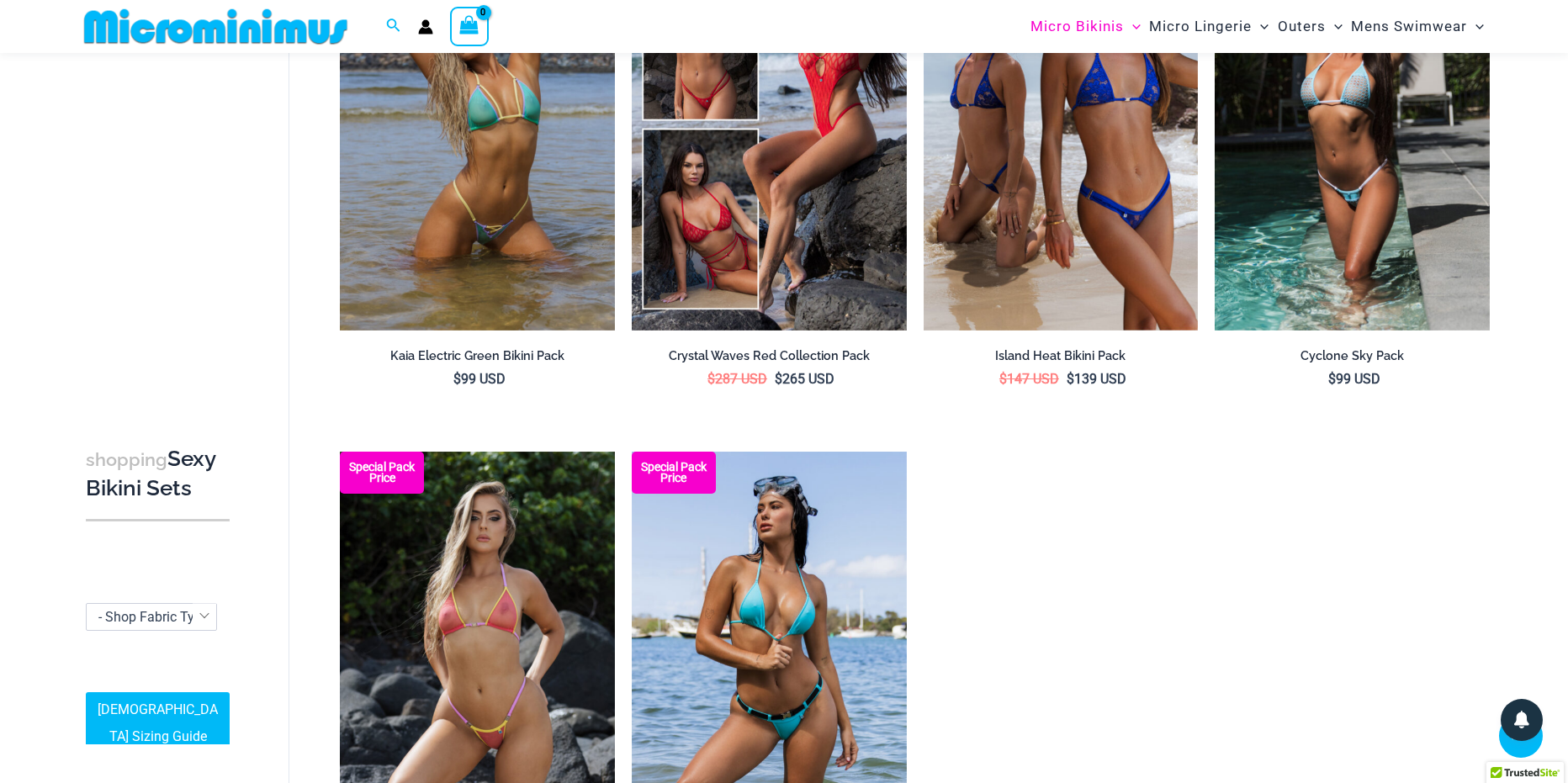
scroll to position [2832, 0]
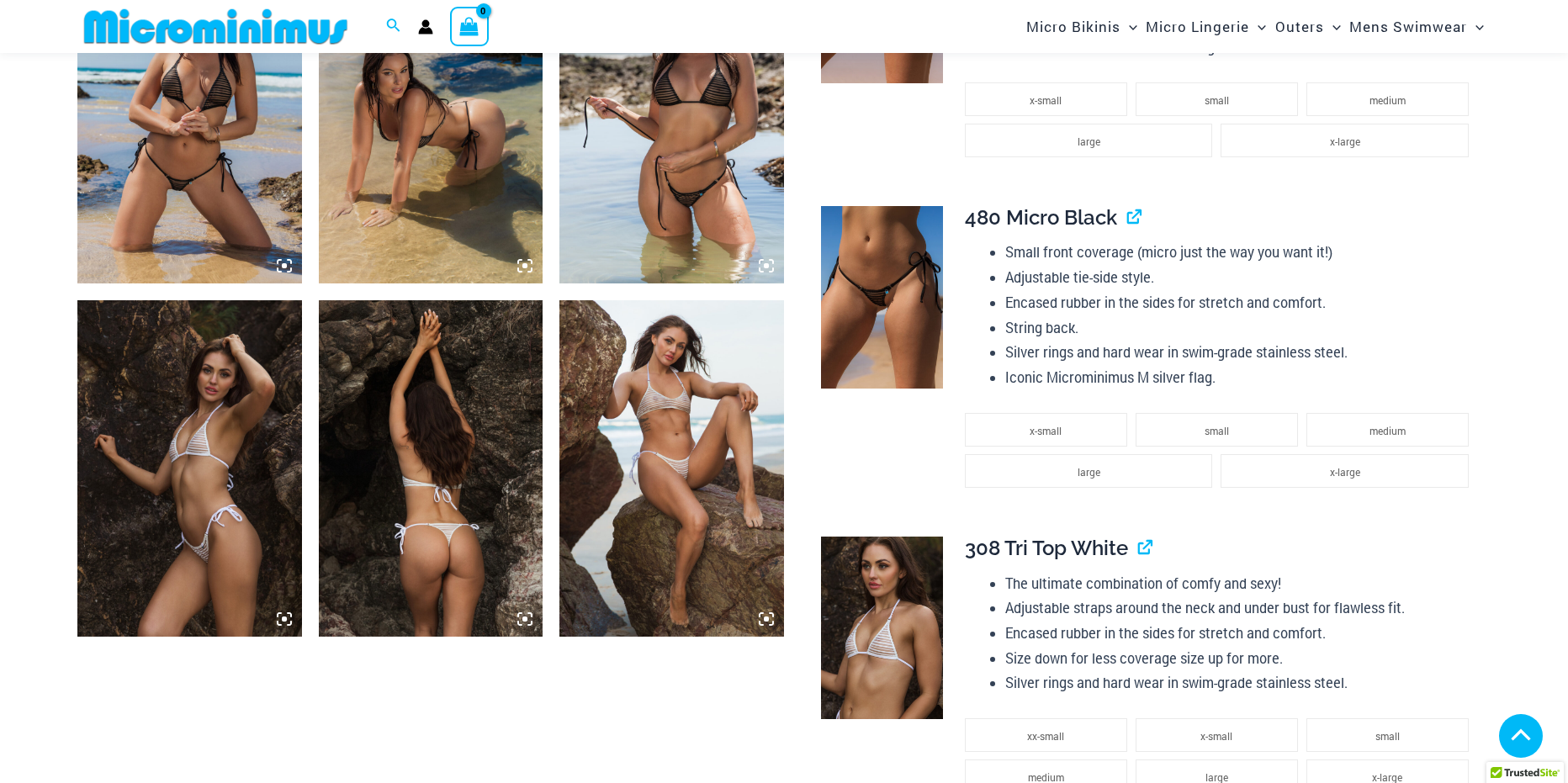
scroll to position [1336, 0]
